Goal: Submit feedback/report problem: Submit feedback/report problem

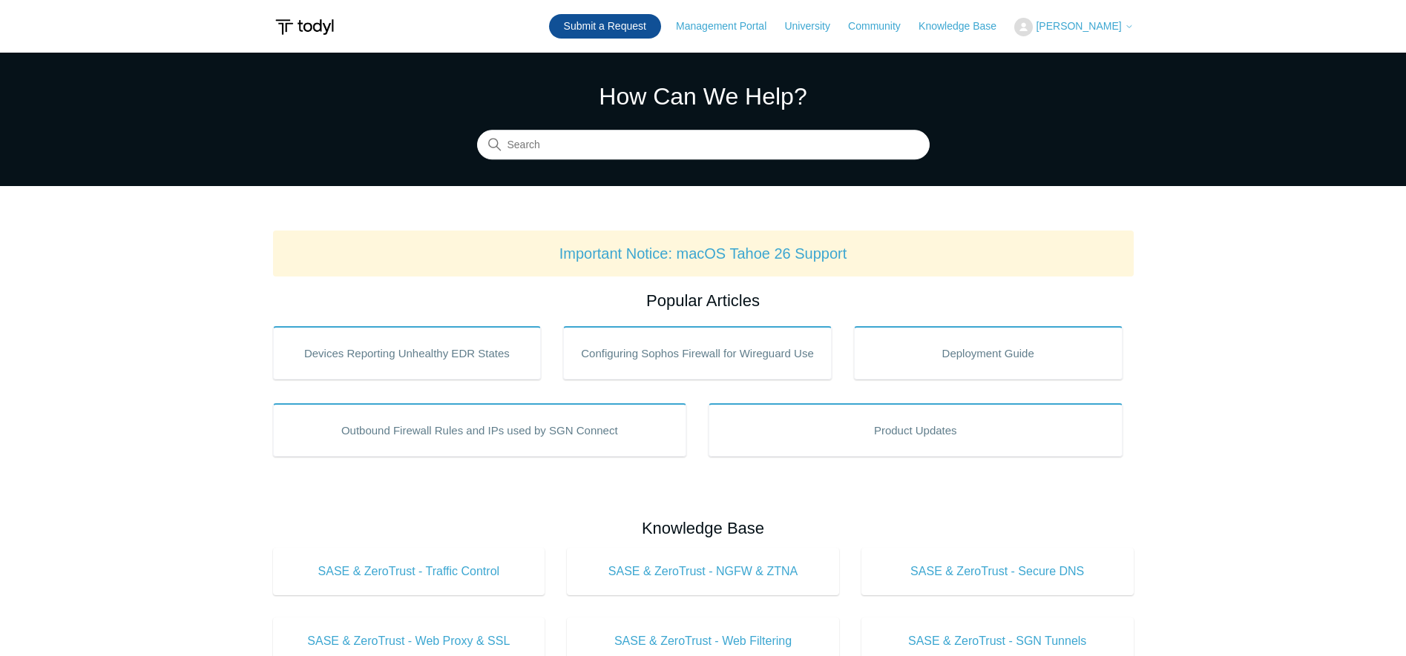
click at [578, 19] on link "Submit a Request" at bounding box center [605, 26] width 112 height 24
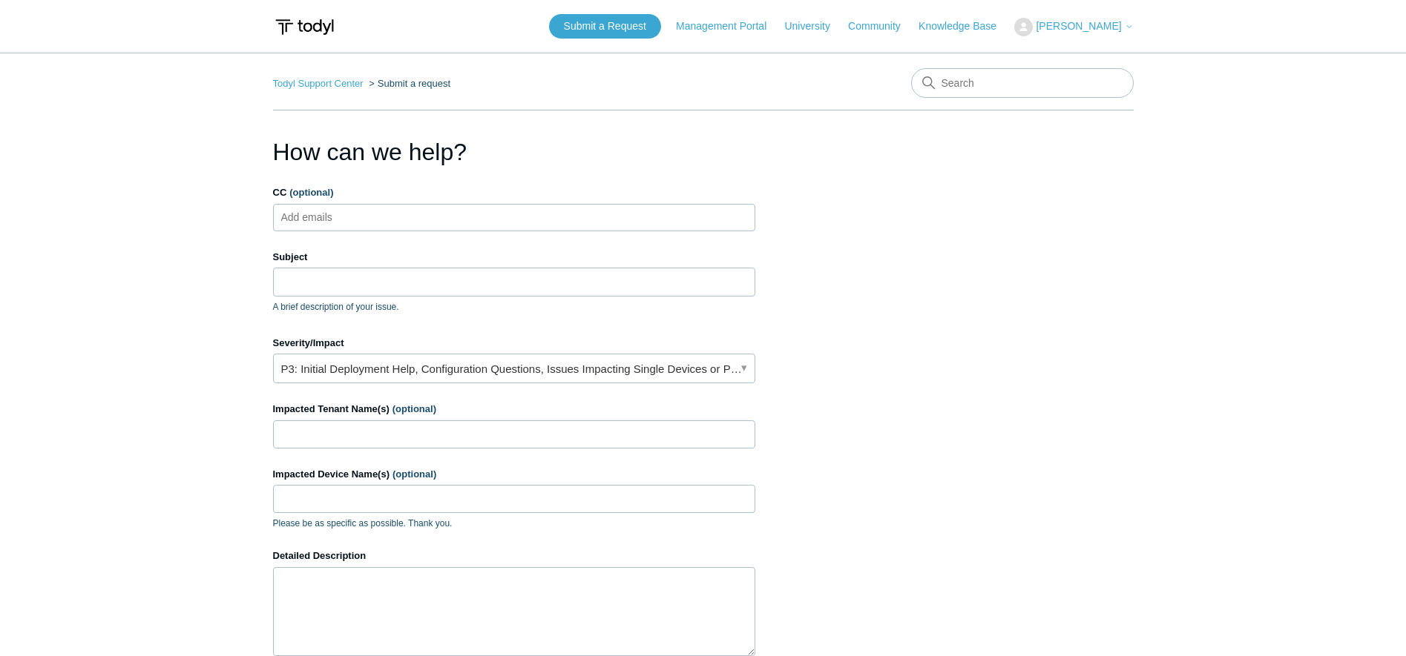
click at [397, 227] on ul "Add emails" at bounding box center [514, 217] width 482 height 27
click at [378, 279] on input "Subject" at bounding box center [514, 282] width 482 height 28
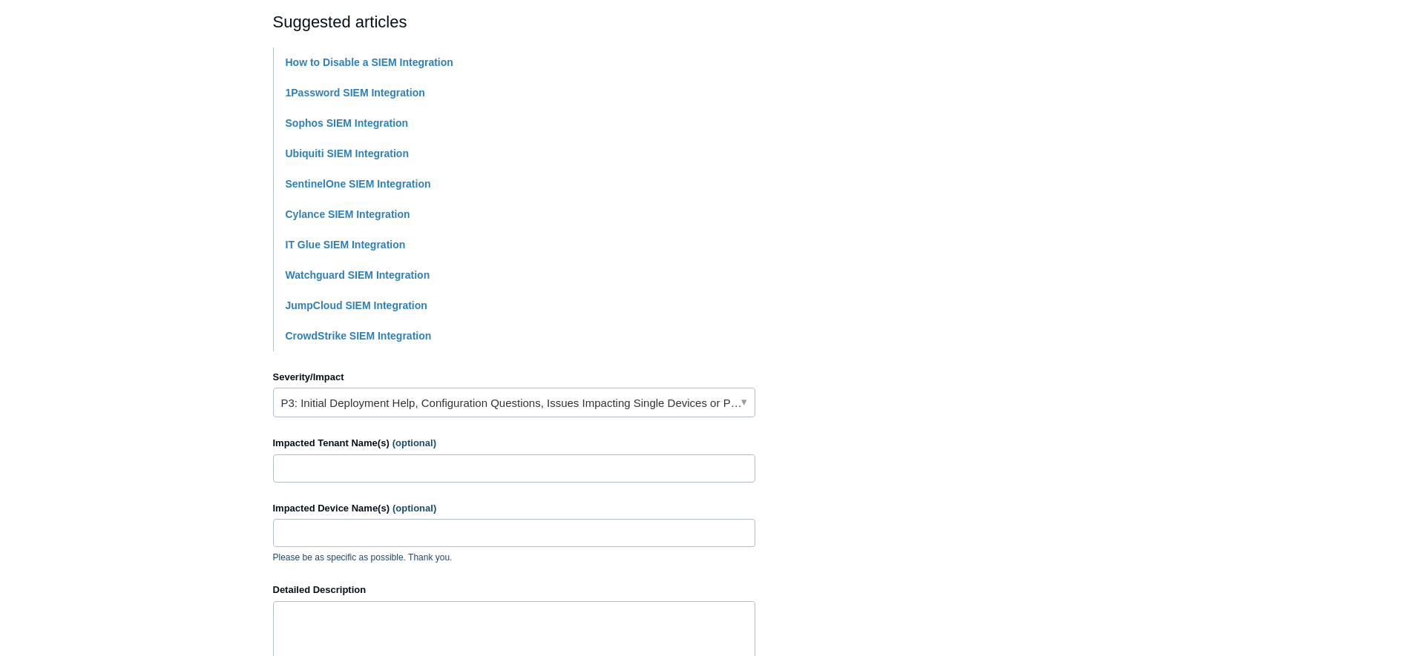
scroll to position [445, 0]
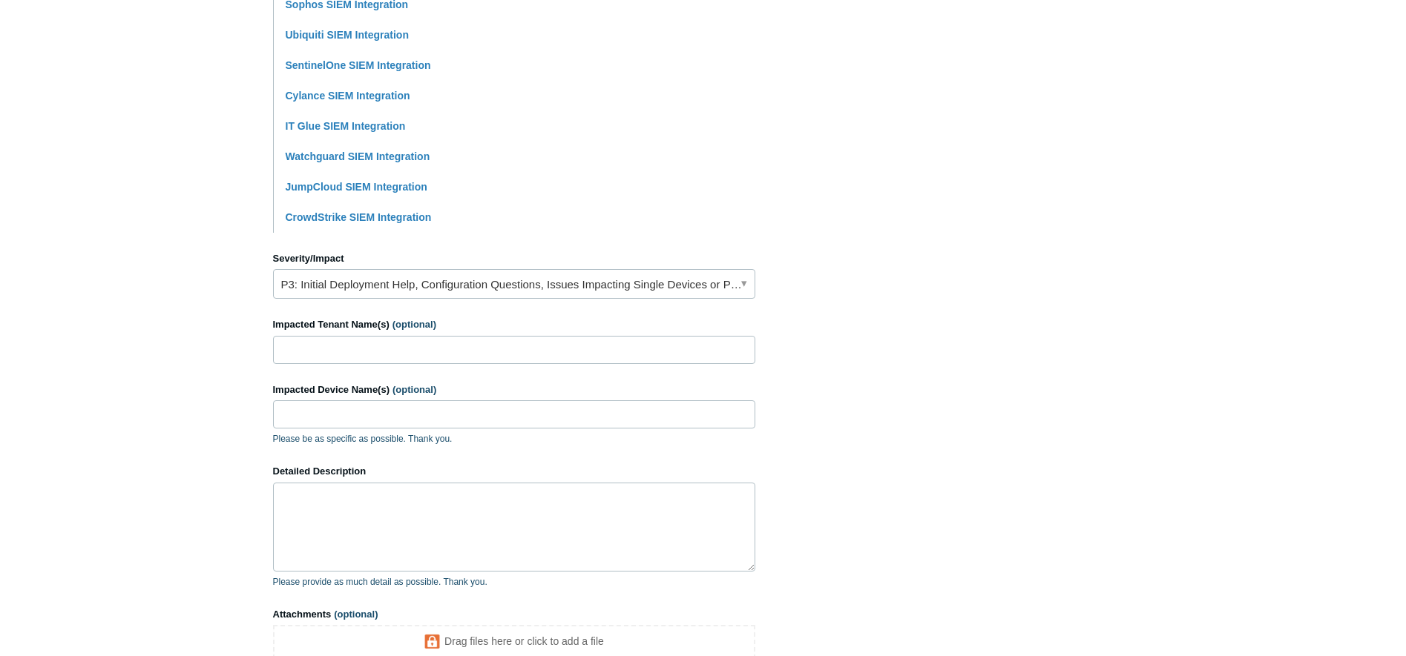
type input "Broken integration"
click at [381, 345] on input "Impacted Tenant Name(s) (optional)" at bounding box center [514, 350] width 482 height 28
type input "JPMSDC2"
click at [386, 519] on textarea "Detailed Description" at bounding box center [514, 527] width 482 height 89
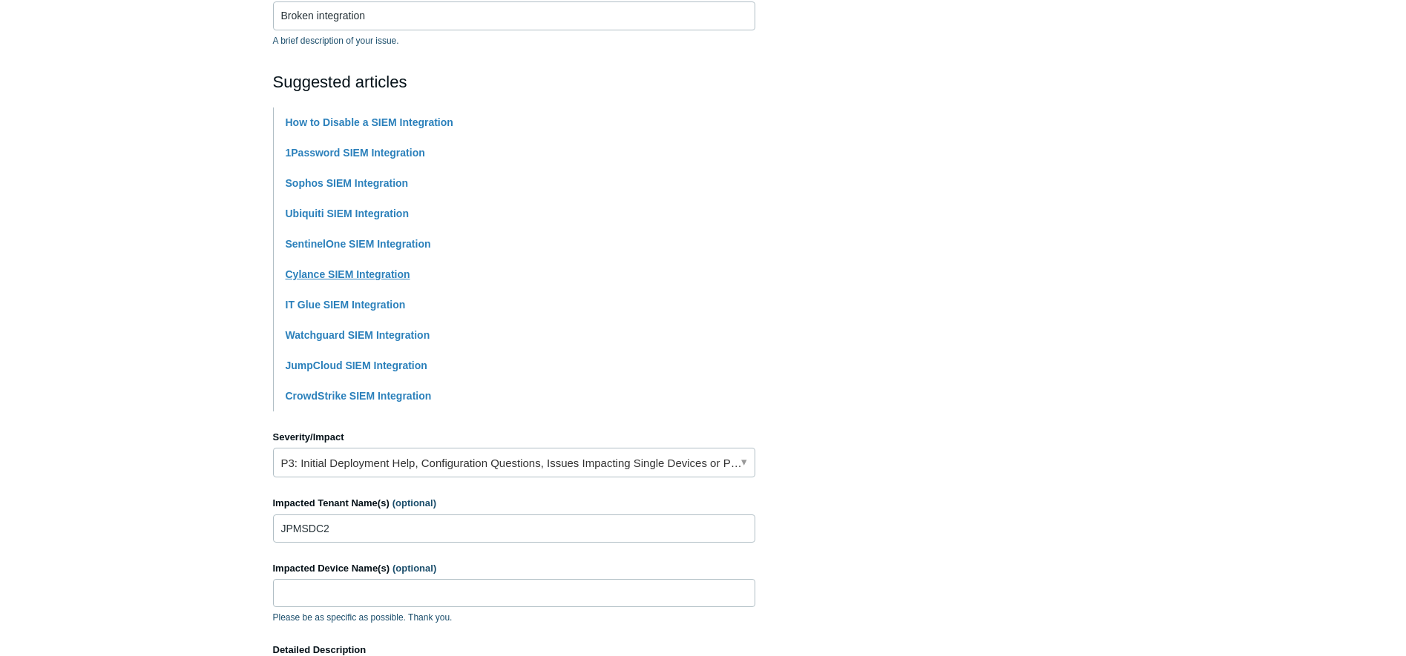
scroll to position [593, 0]
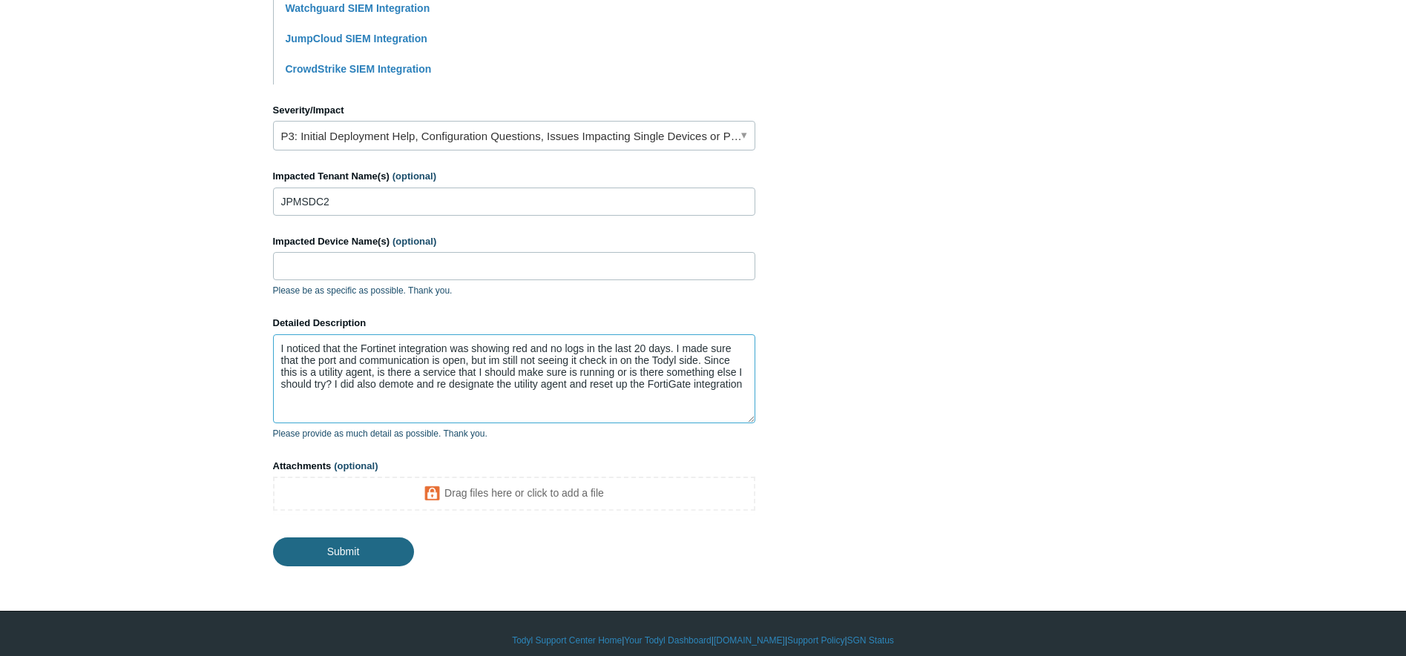
type textarea "I noticed that the Fortinet integration was showing red and no logs in the last…"
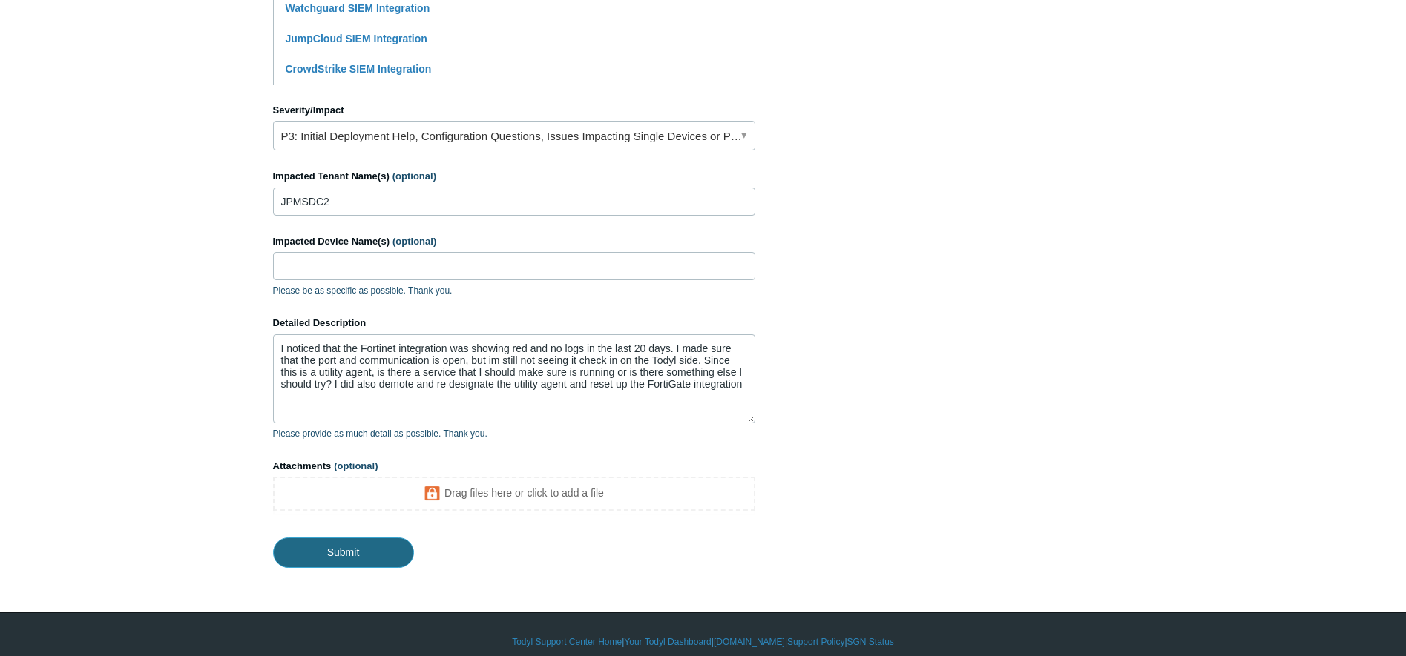
click at [369, 553] on input "Submit" at bounding box center [343, 553] width 141 height 30
